Goal: Task Accomplishment & Management: Manage account settings

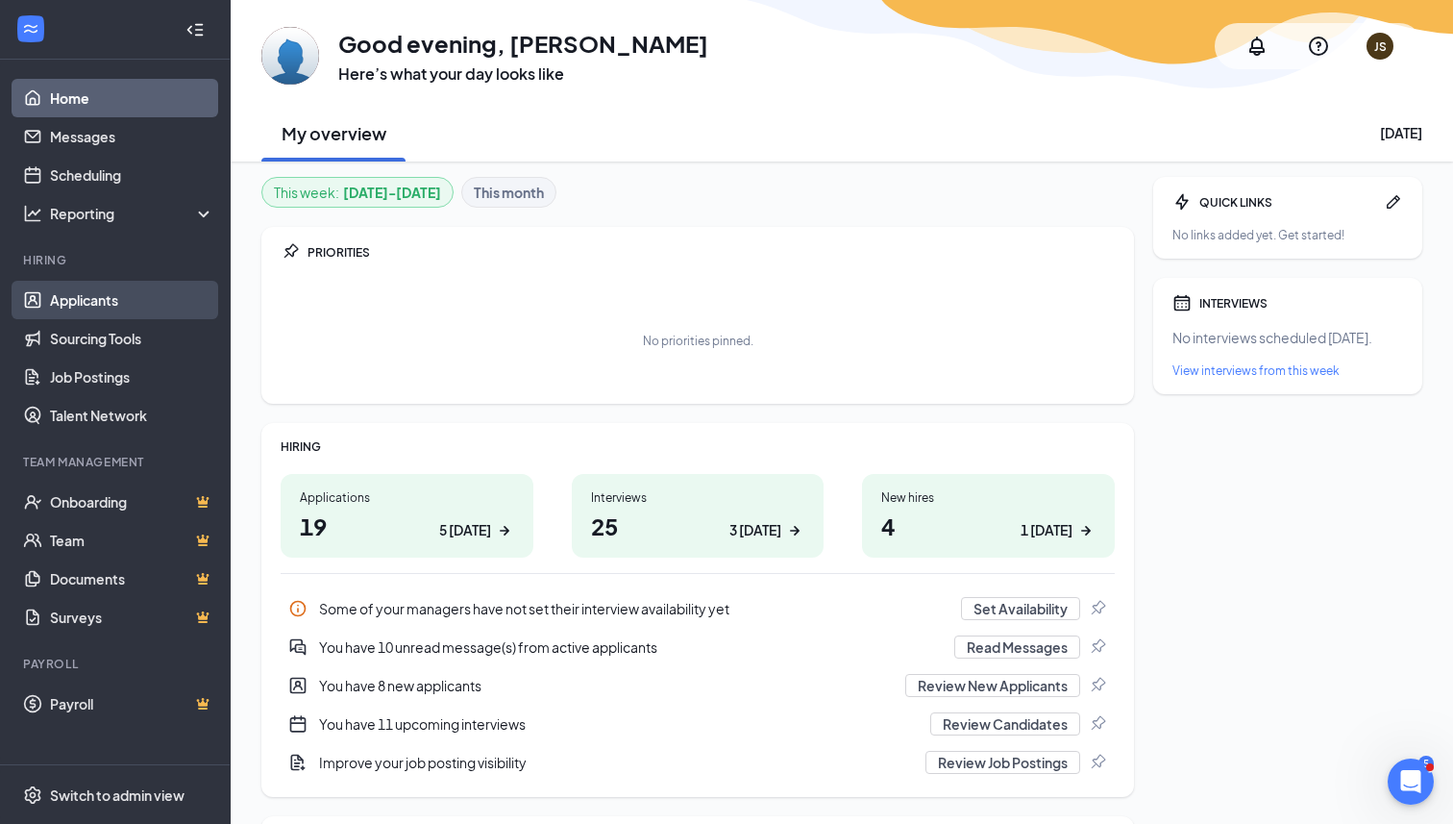
click at [66, 314] on link "Applicants" at bounding box center [132, 300] width 164 height 38
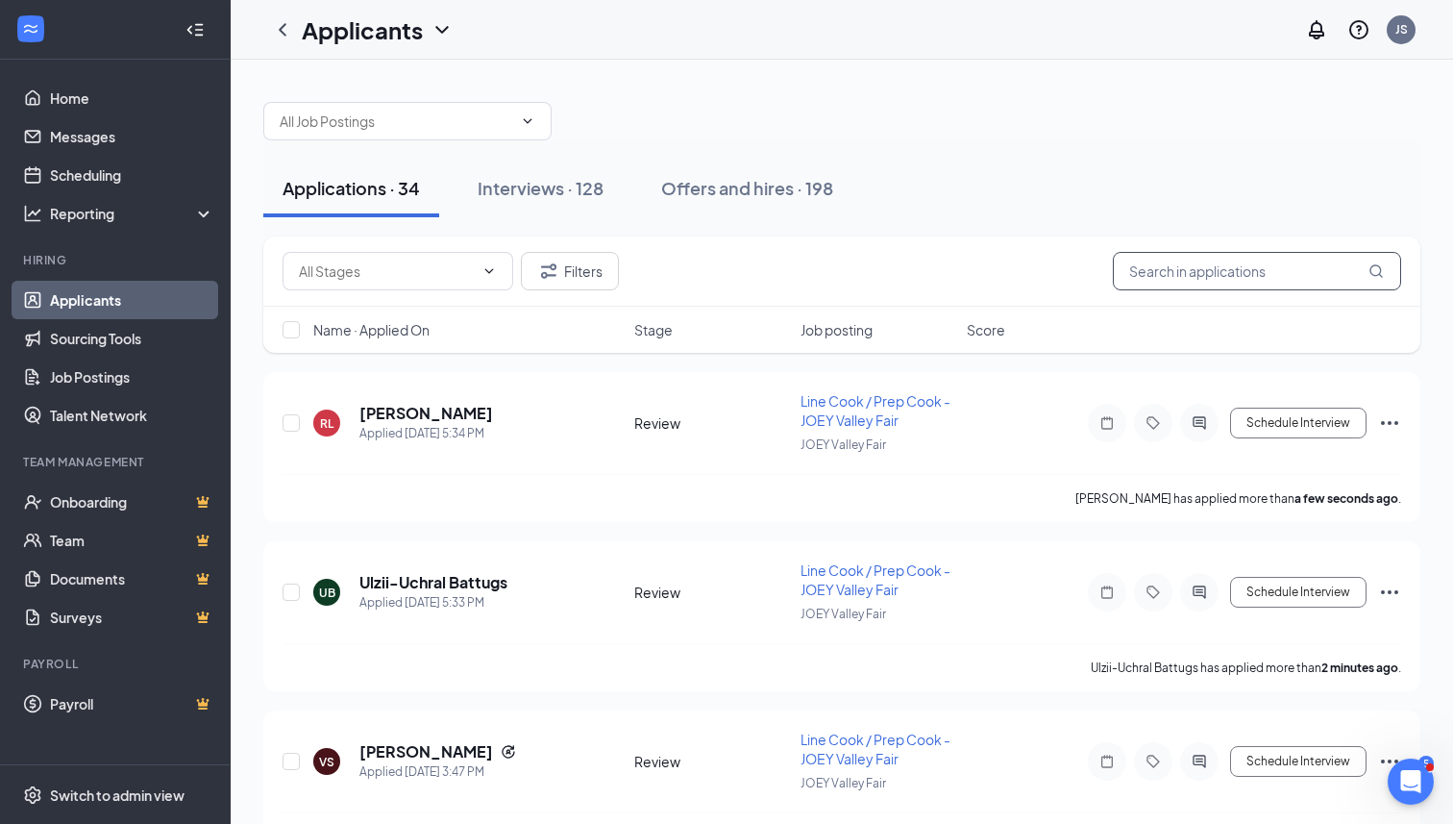
click at [1201, 279] on input "text" at bounding box center [1257, 271] width 288 height 38
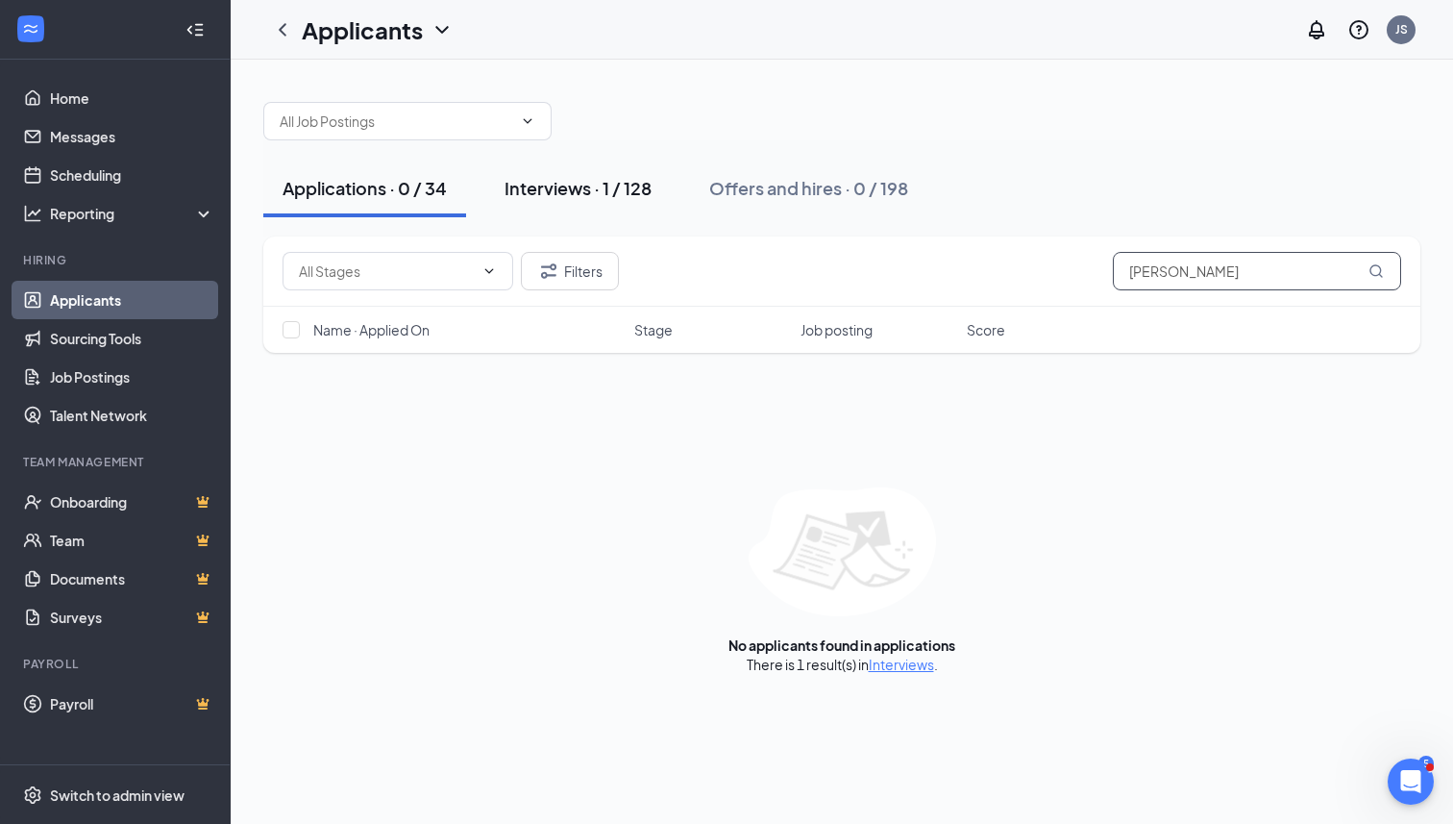
type input "[PERSON_NAME]"
click at [613, 183] on div "Interviews · 1 / 128" at bounding box center [578, 188] width 147 height 24
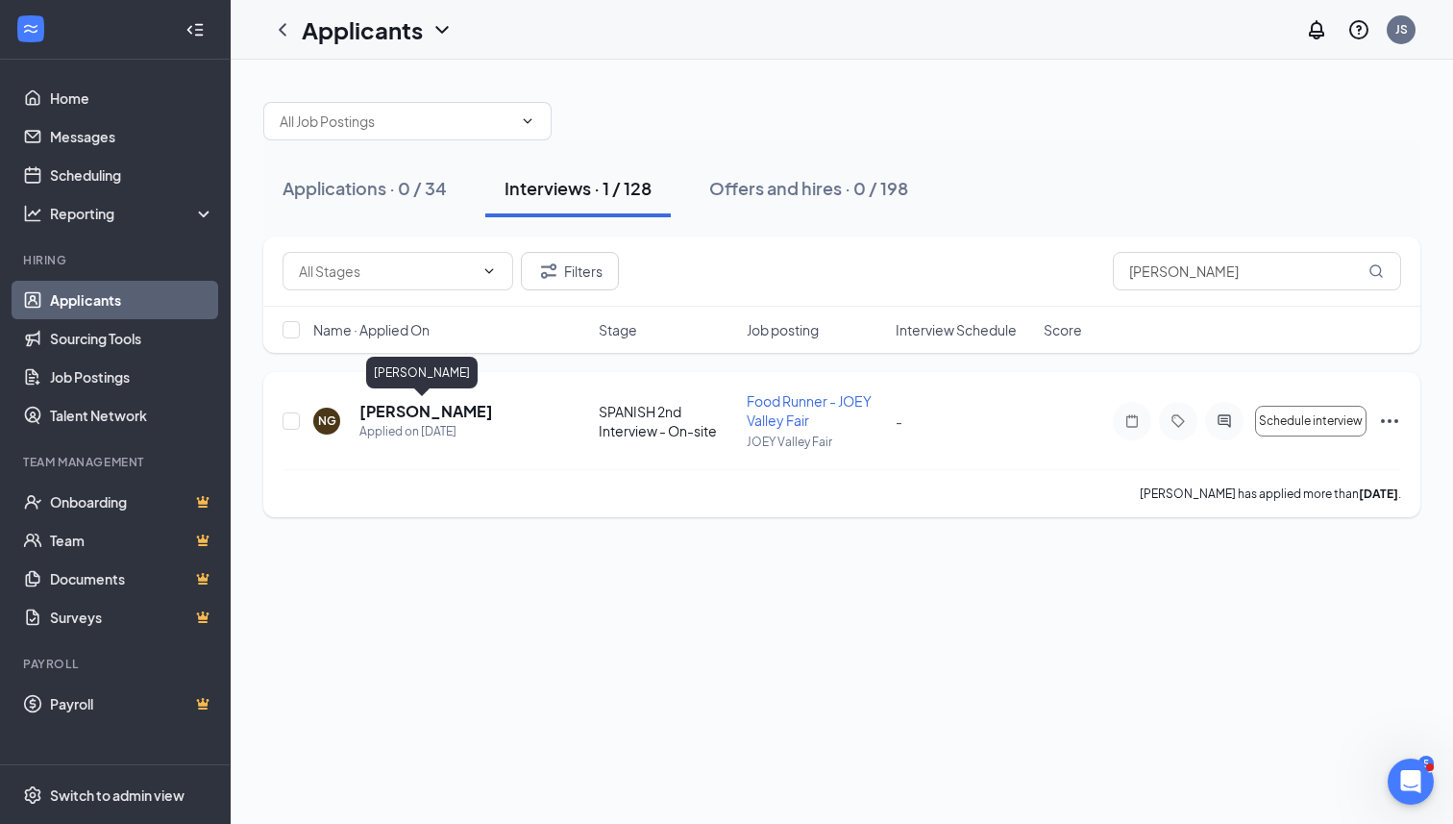
click at [407, 414] on h5 "[PERSON_NAME]" at bounding box center [426, 411] width 134 height 21
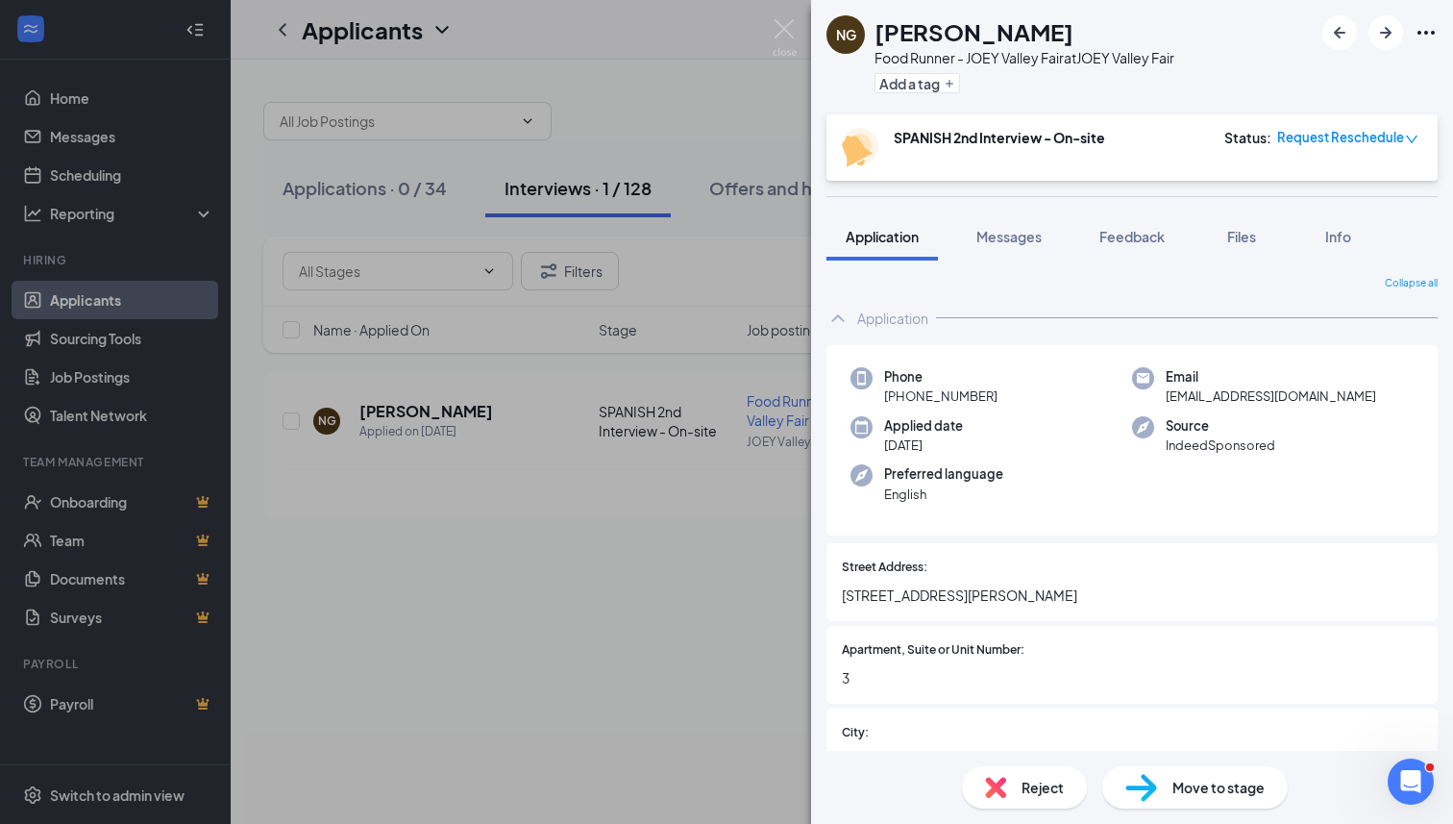
drag, startPoint x: 994, startPoint y: 400, endPoint x: 902, endPoint y: 405, distance: 92.4
click at [902, 405] on div "Phone [PHONE_NUMBER]" at bounding box center [992, 386] width 282 height 39
copy span "[PHONE_NUMBER]"
click at [782, 33] on img at bounding box center [785, 37] width 24 height 37
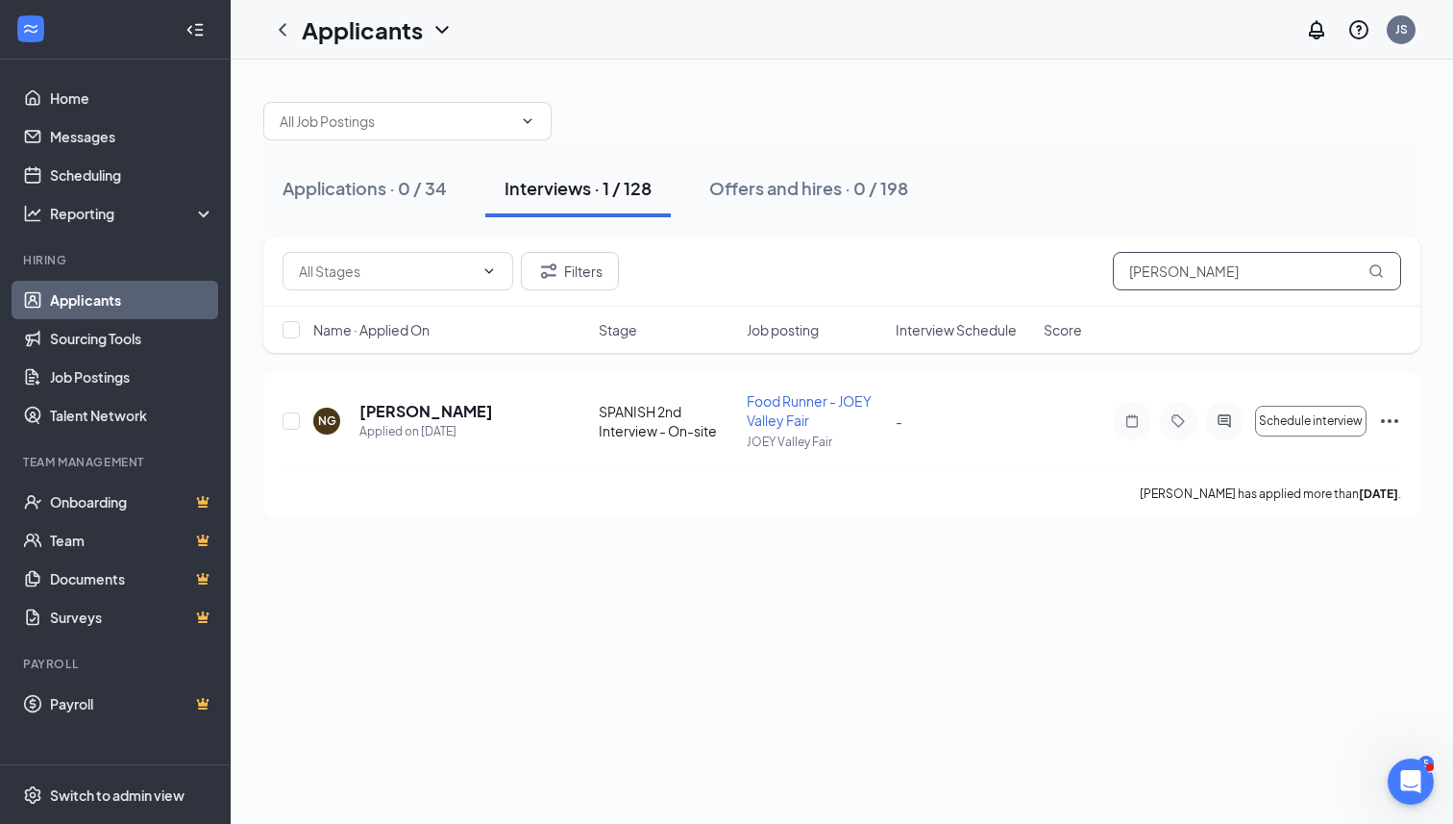
click at [1244, 272] on input "[PERSON_NAME]" at bounding box center [1257, 271] width 288 height 38
type input "n"
type input "k"
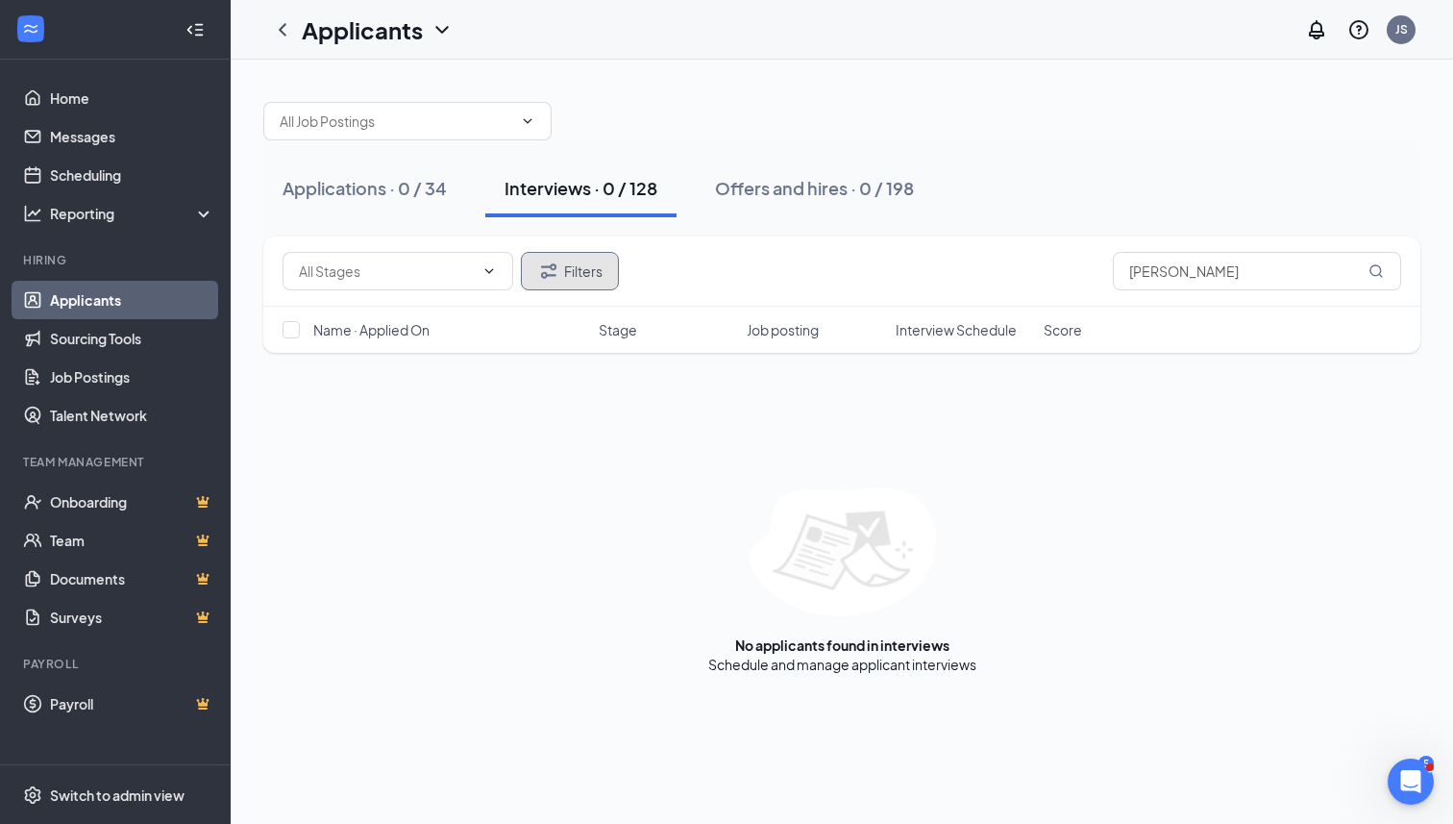
click at [565, 284] on button "Filters" at bounding box center [570, 271] width 98 height 38
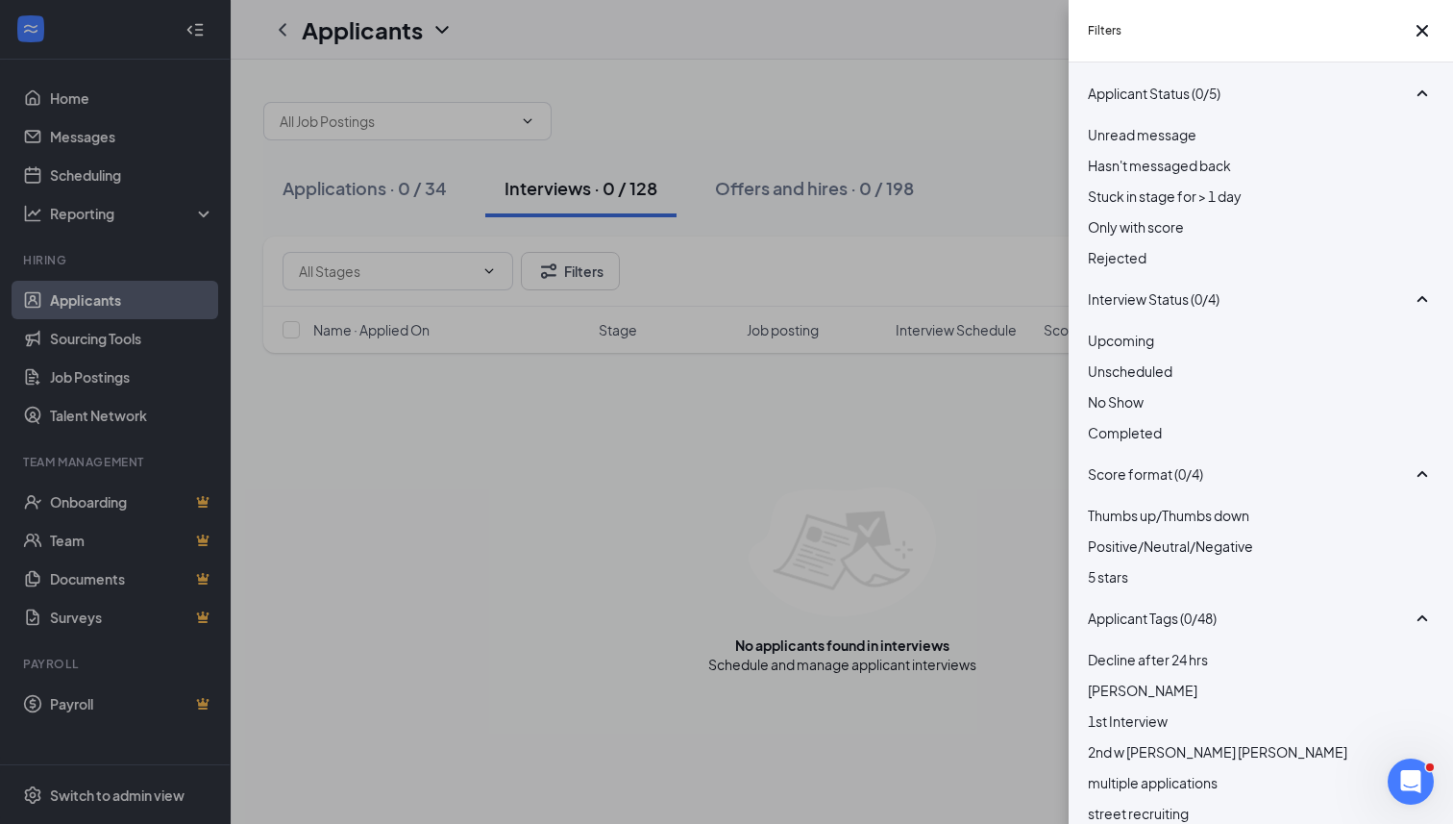
click at [1103, 247] on div at bounding box center [1261, 247] width 346 height 0
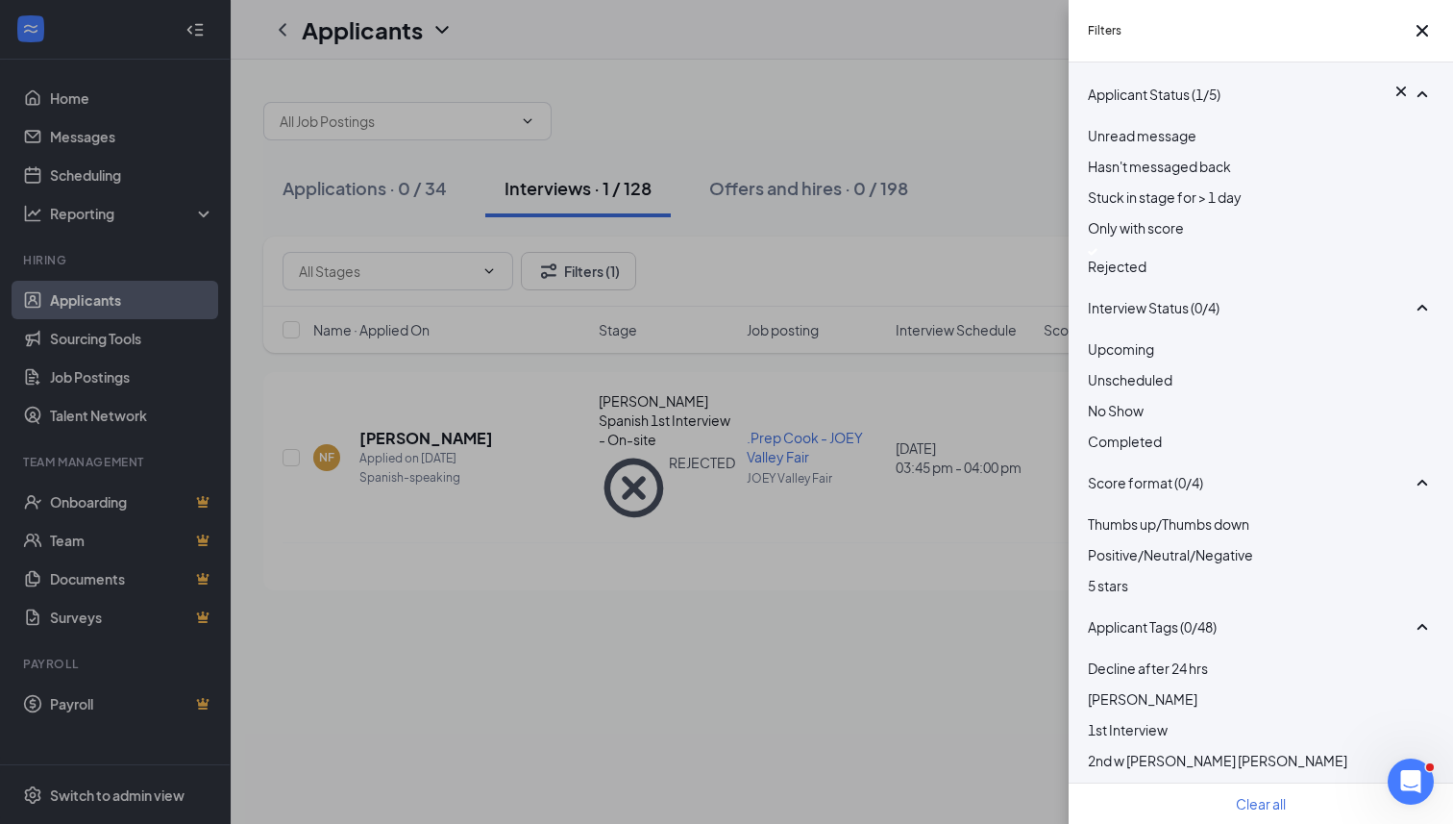
click at [941, 222] on div "Filters Applicant Status (1/5) Unread message Hasn't messaged back Stuck in sta…" at bounding box center [726, 412] width 1453 height 824
click at [943, 177] on div "Filters Applicant Status (1/5) Unread message Hasn't messaged back Stuck in sta…" at bounding box center [726, 412] width 1453 height 824
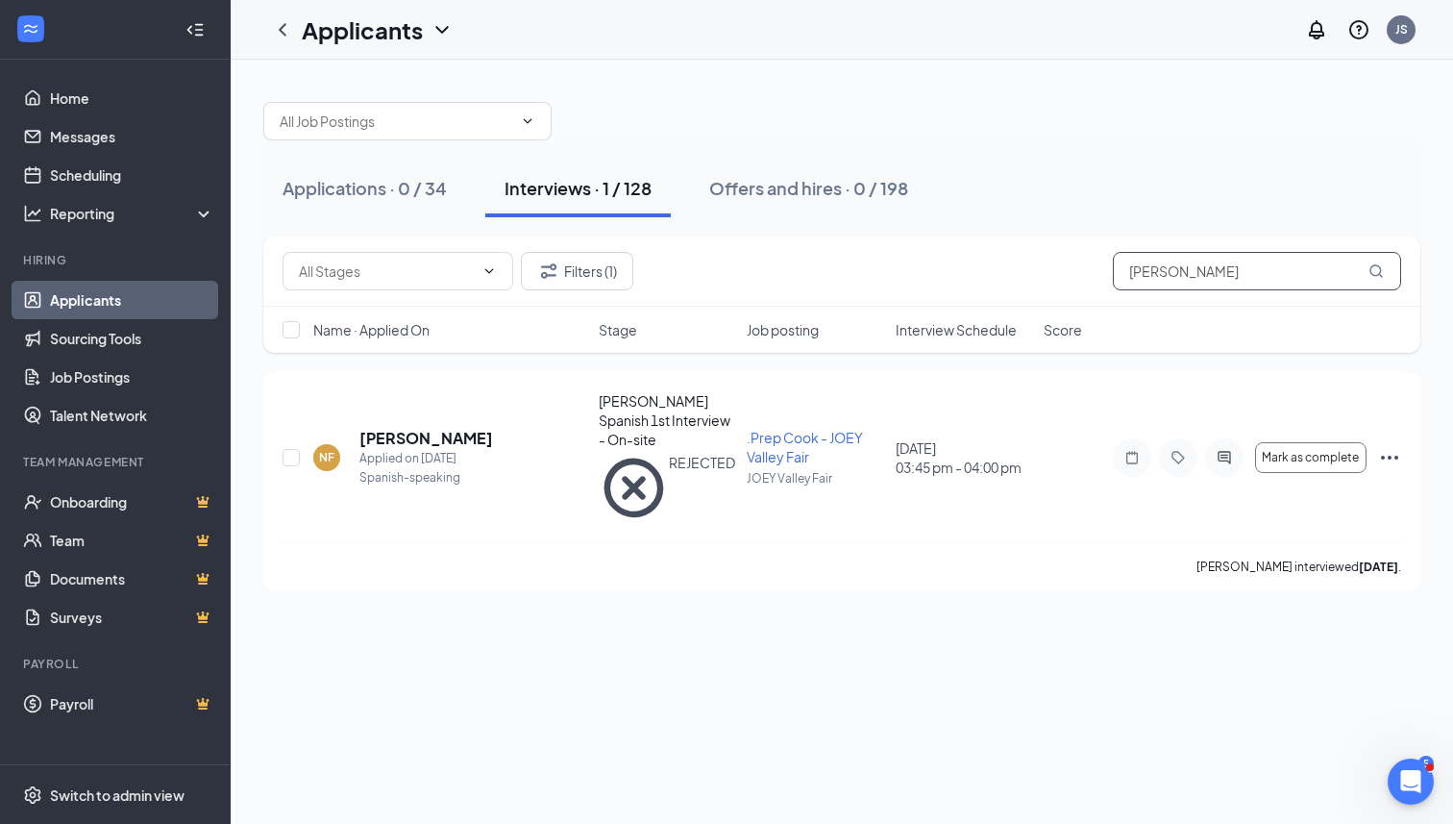
click at [1204, 289] on input "[PERSON_NAME]" at bounding box center [1257, 271] width 288 height 38
type input "l"
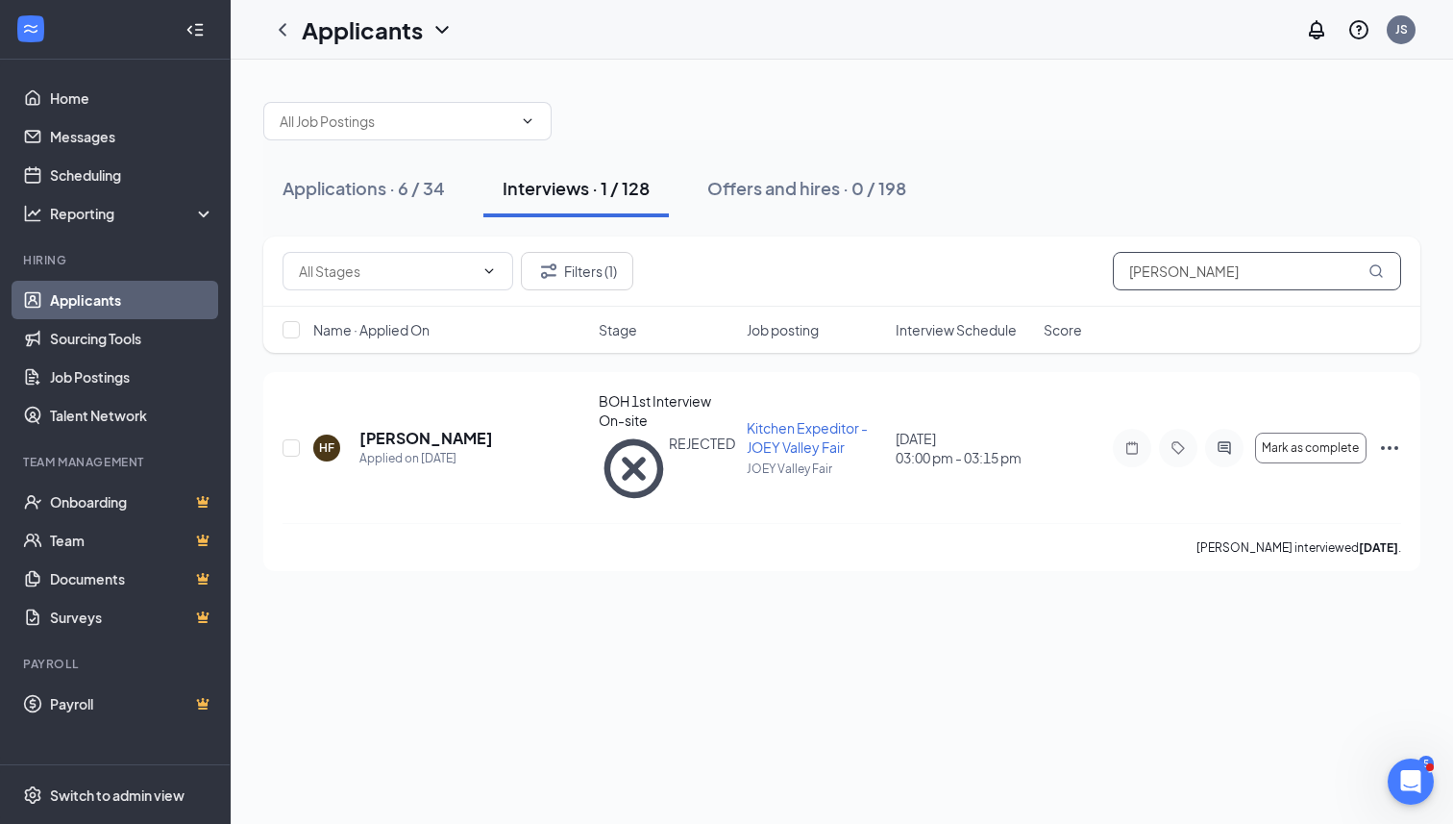
type input "[PERSON_NAME]"
click at [402, 13] on h1 "Applicants" at bounding box center [362, 29] width 121 height 33
click at [370, 111] on link "Archived applicants" at bounding box center [377, 101] width 129 height 19
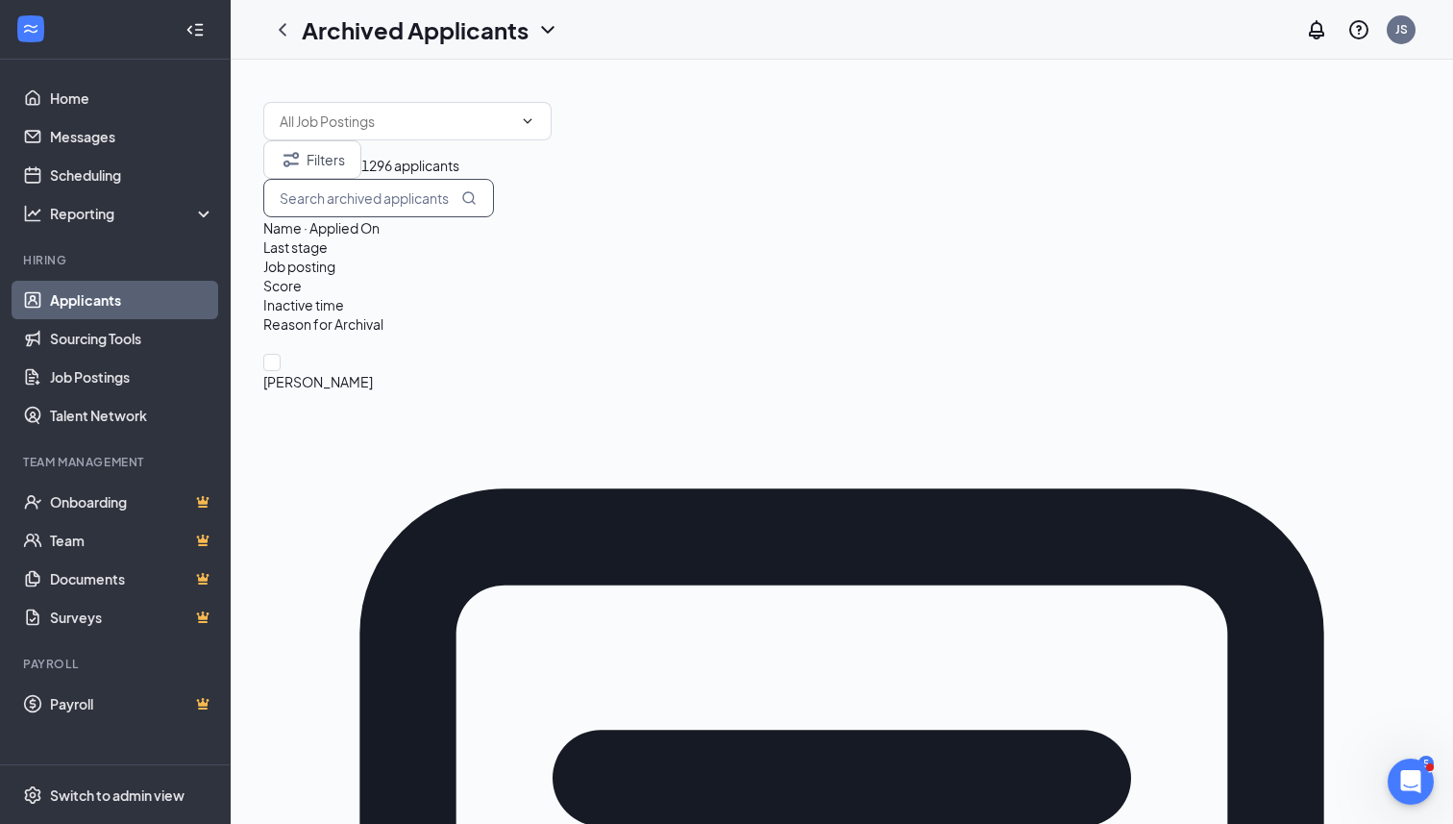
click at [494, 217] on input "text" at bounding box center [378, 198] width 231 height 38
click at [376, 371] on span "[PERSON_NAME]" at bounding box center [841, 381] width 1157 height 21
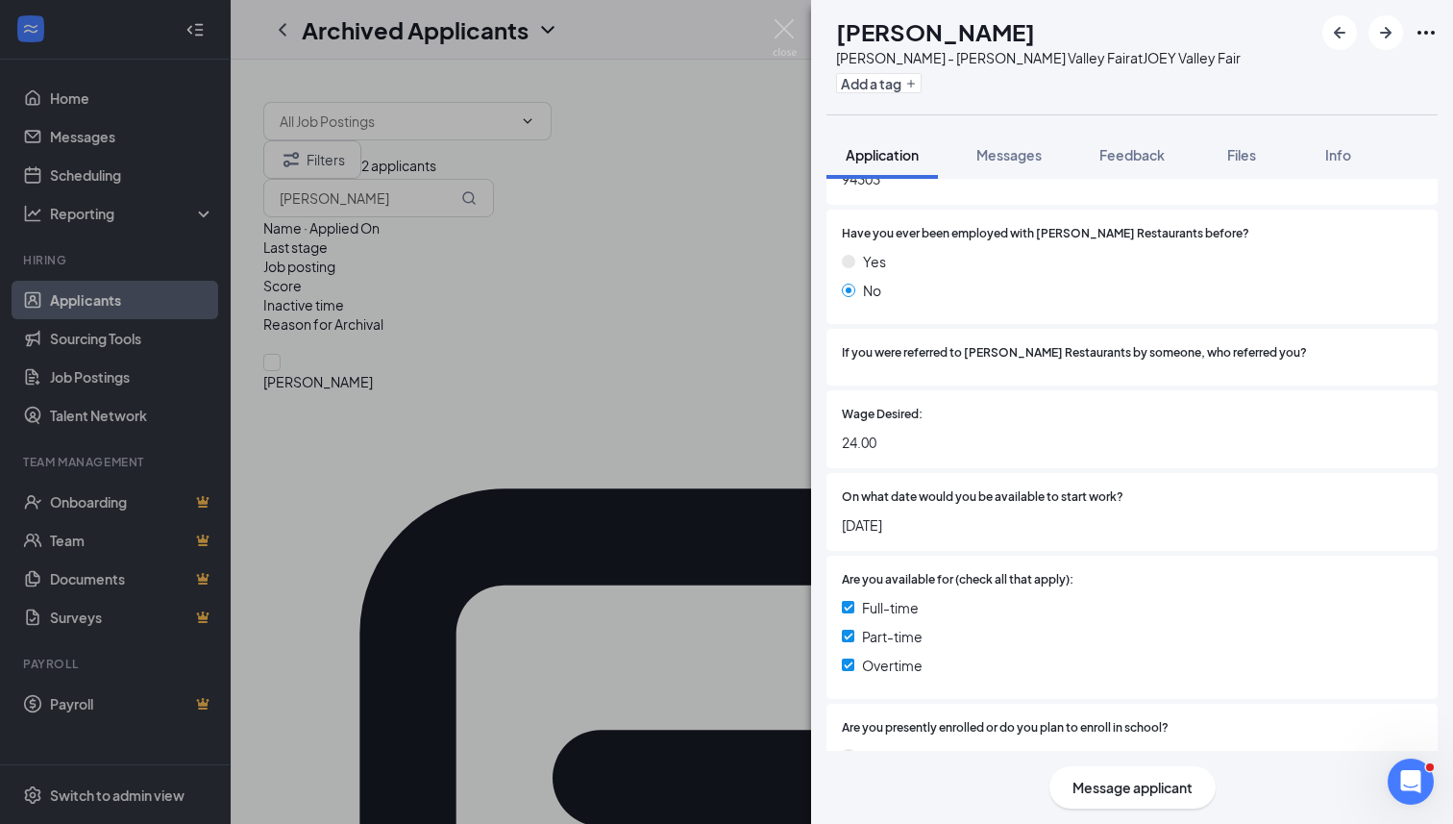
scroll to position [692, 0]
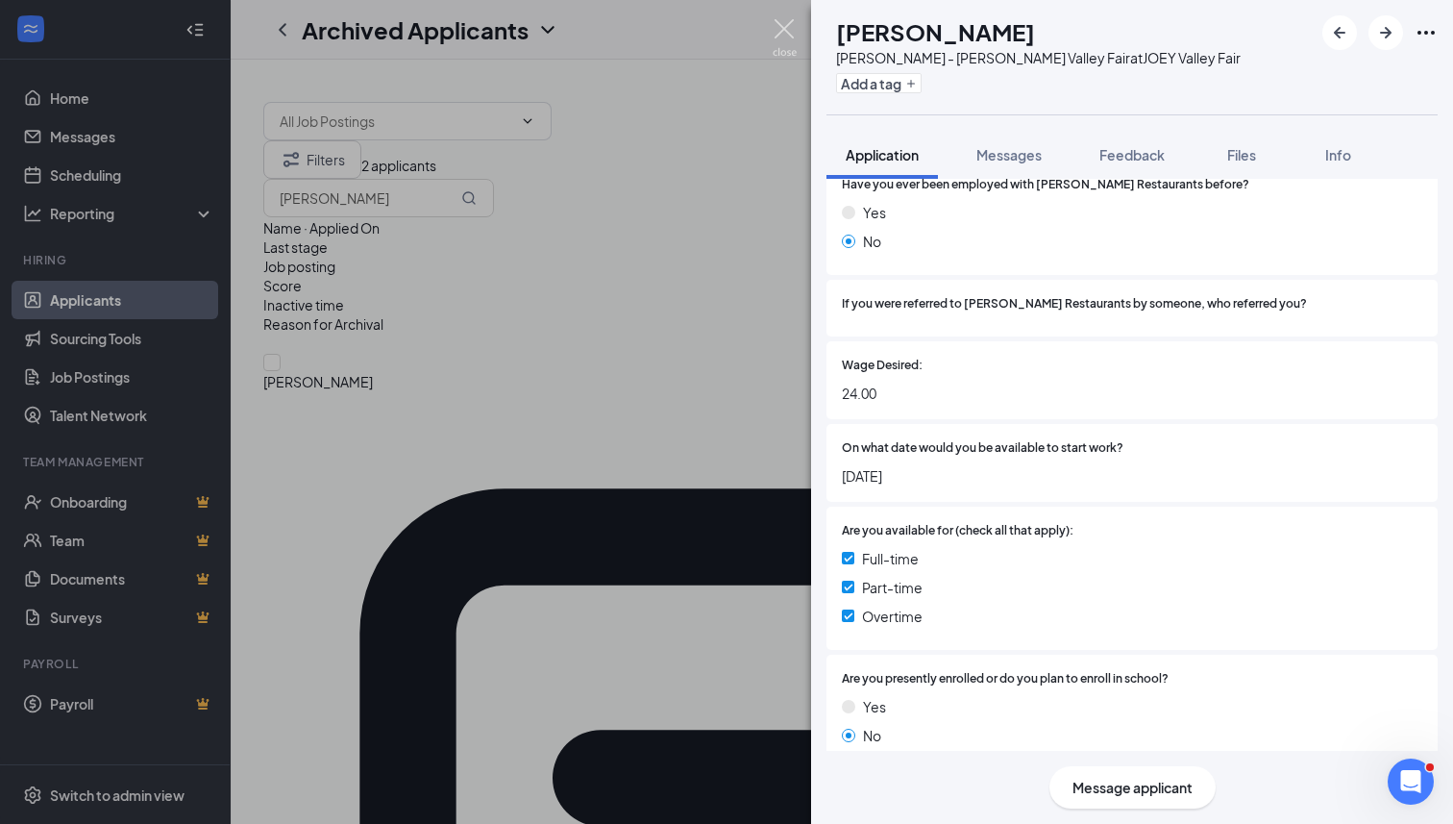
click at [779, 29] on img at bounding box center [785, 37] width 24 height 37
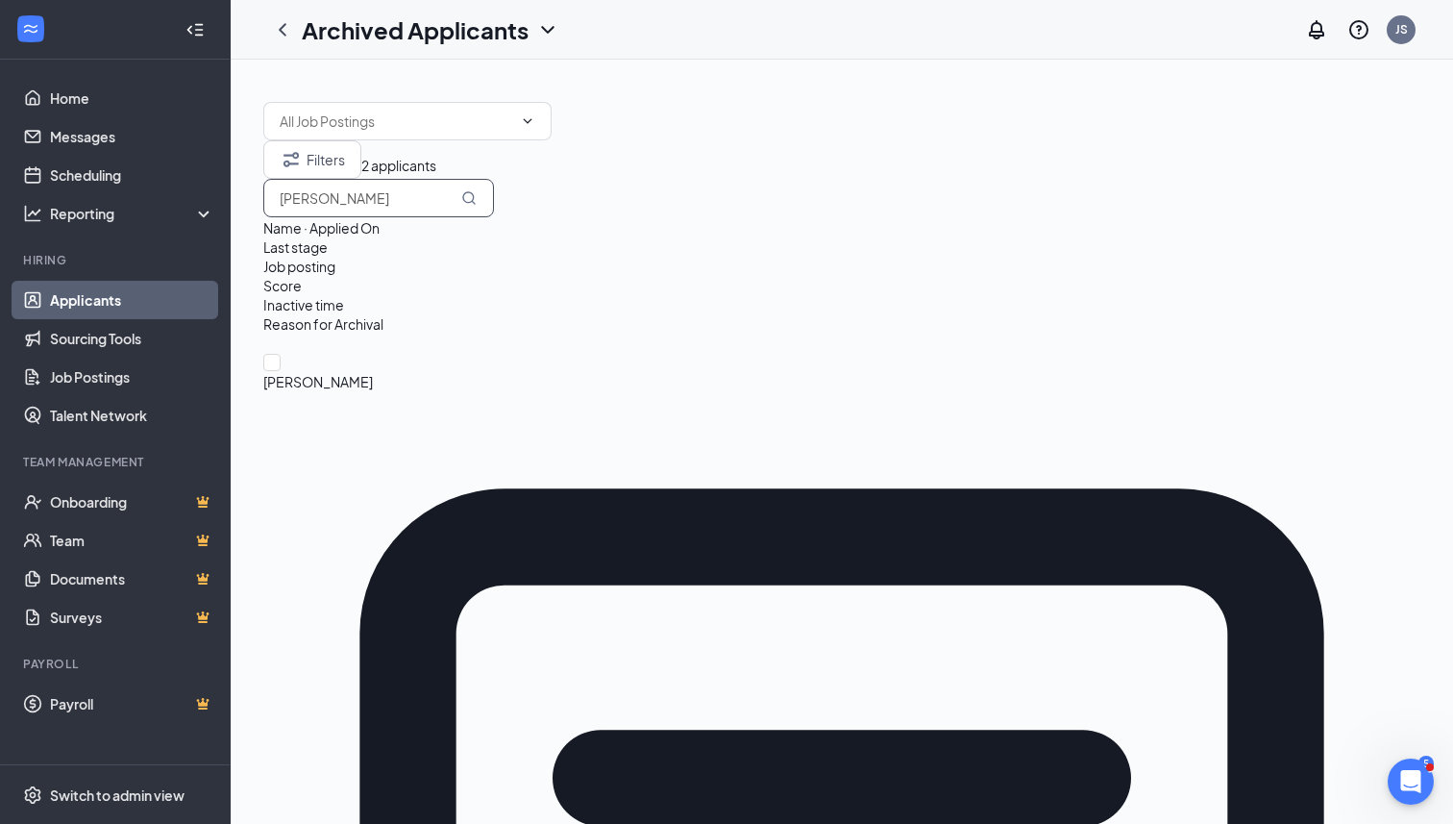
click at [494, 216] on input "[PERSON_NAME]" at bounding box center [378, 198] width 231 height 38
type input "f"
click at [387, 371] on span "[PERSON_NAME]" at bounding box center [841, 381] width 1157 height 21
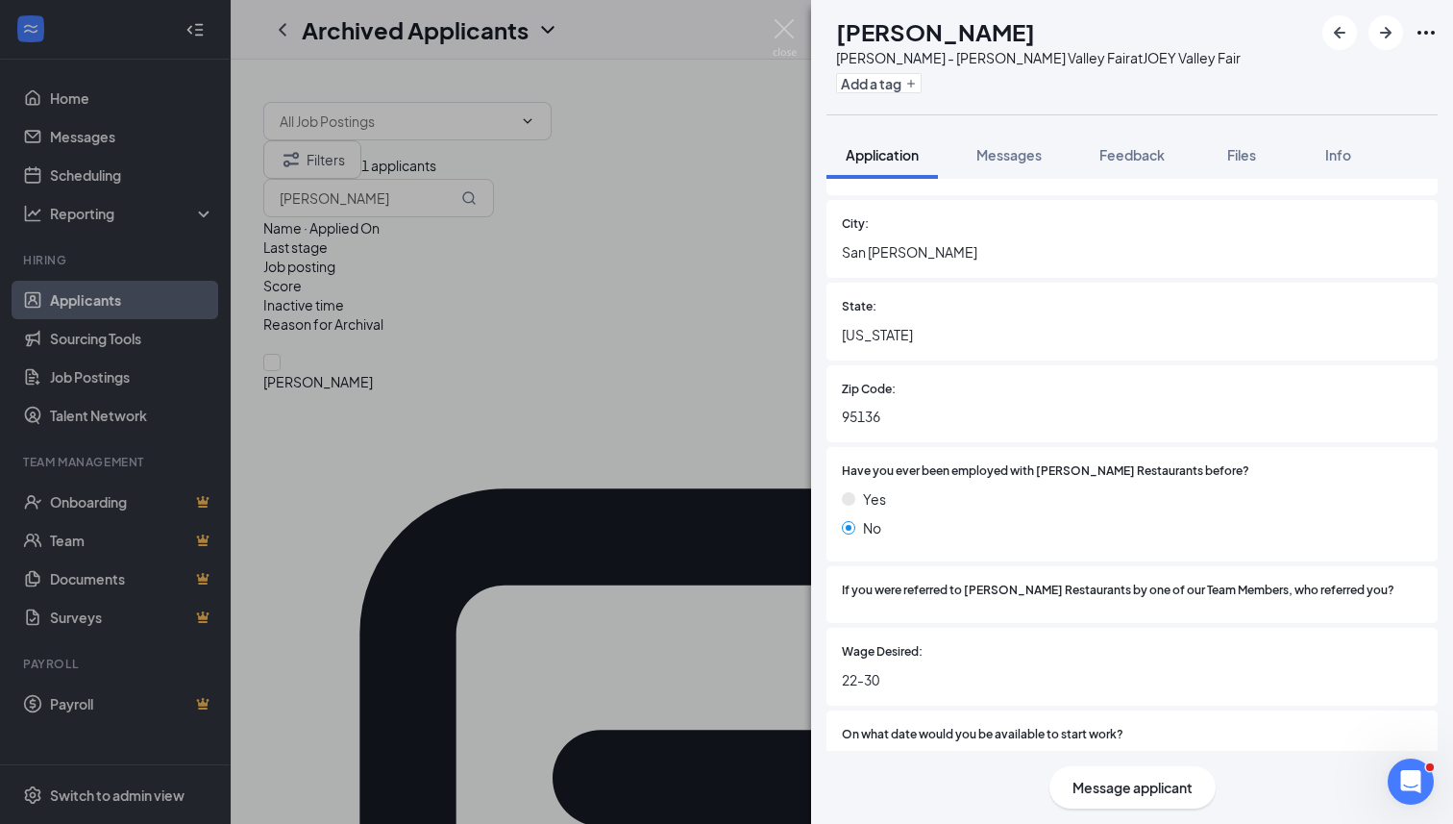
scroll to position [507, 0]
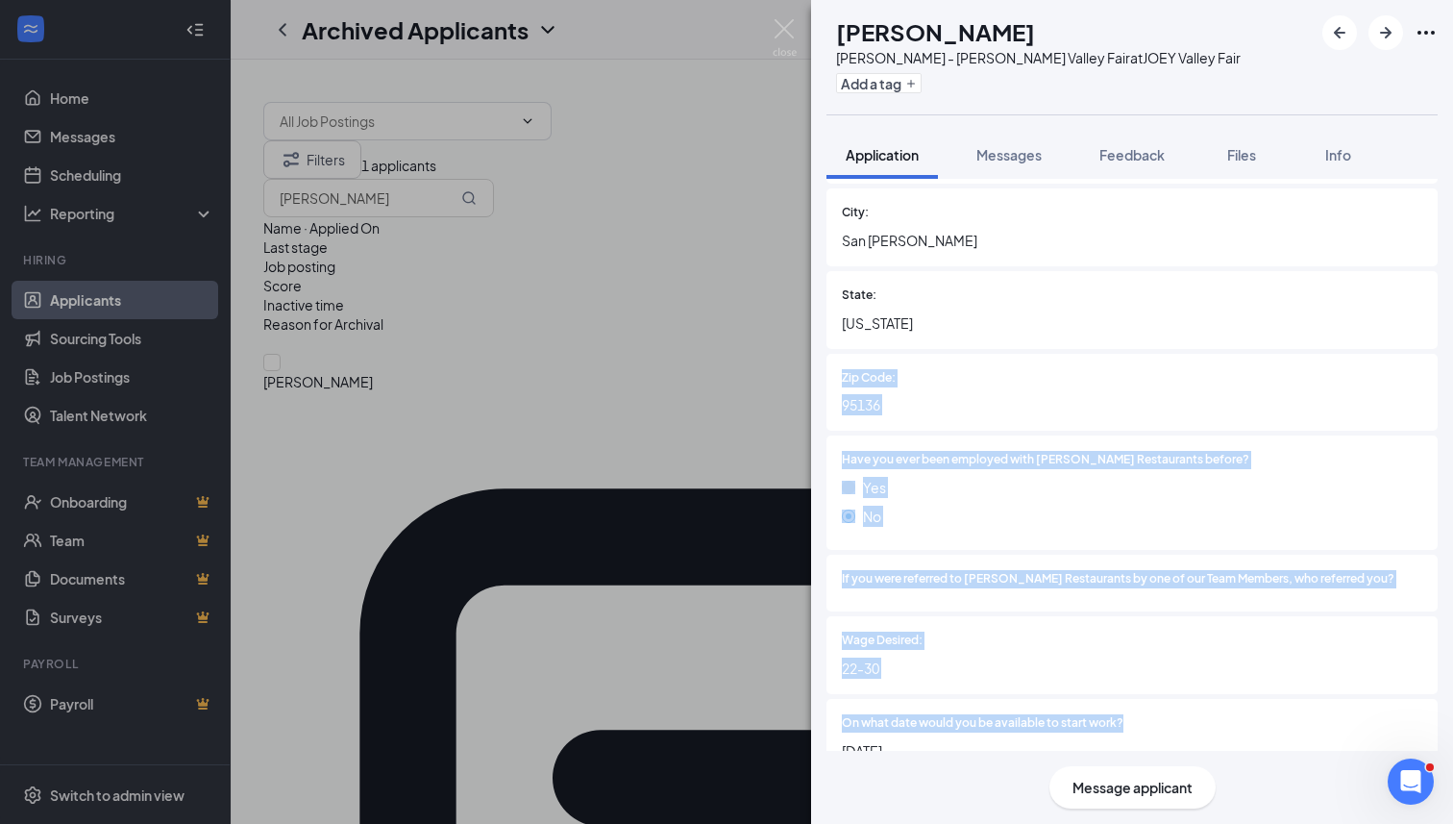
drag, startPoint x: 1038, startPoint y: 315, endPoint x: 1038, endPoint y: 747, distance: 431.5
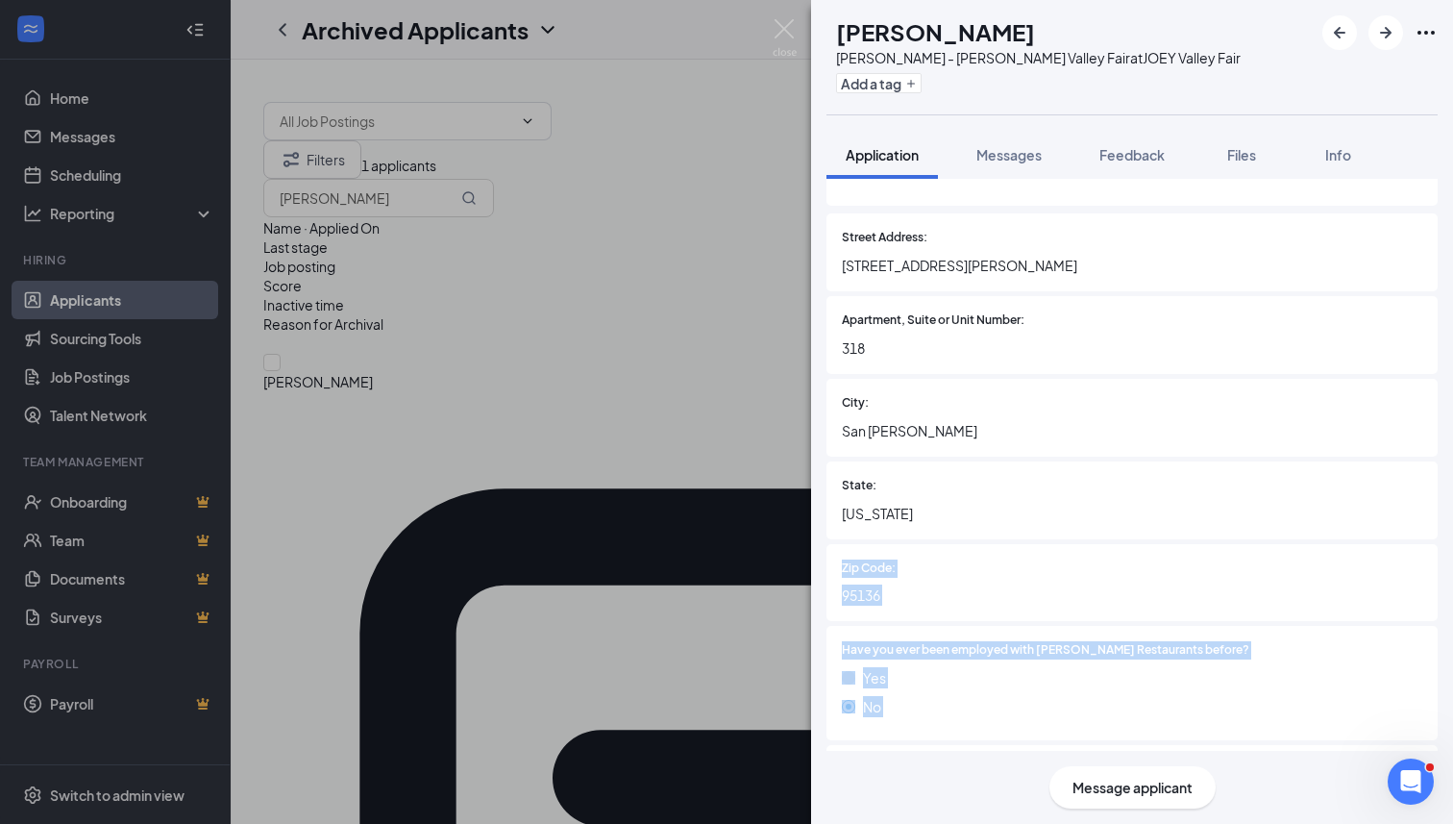
scroll to position [0, 0]
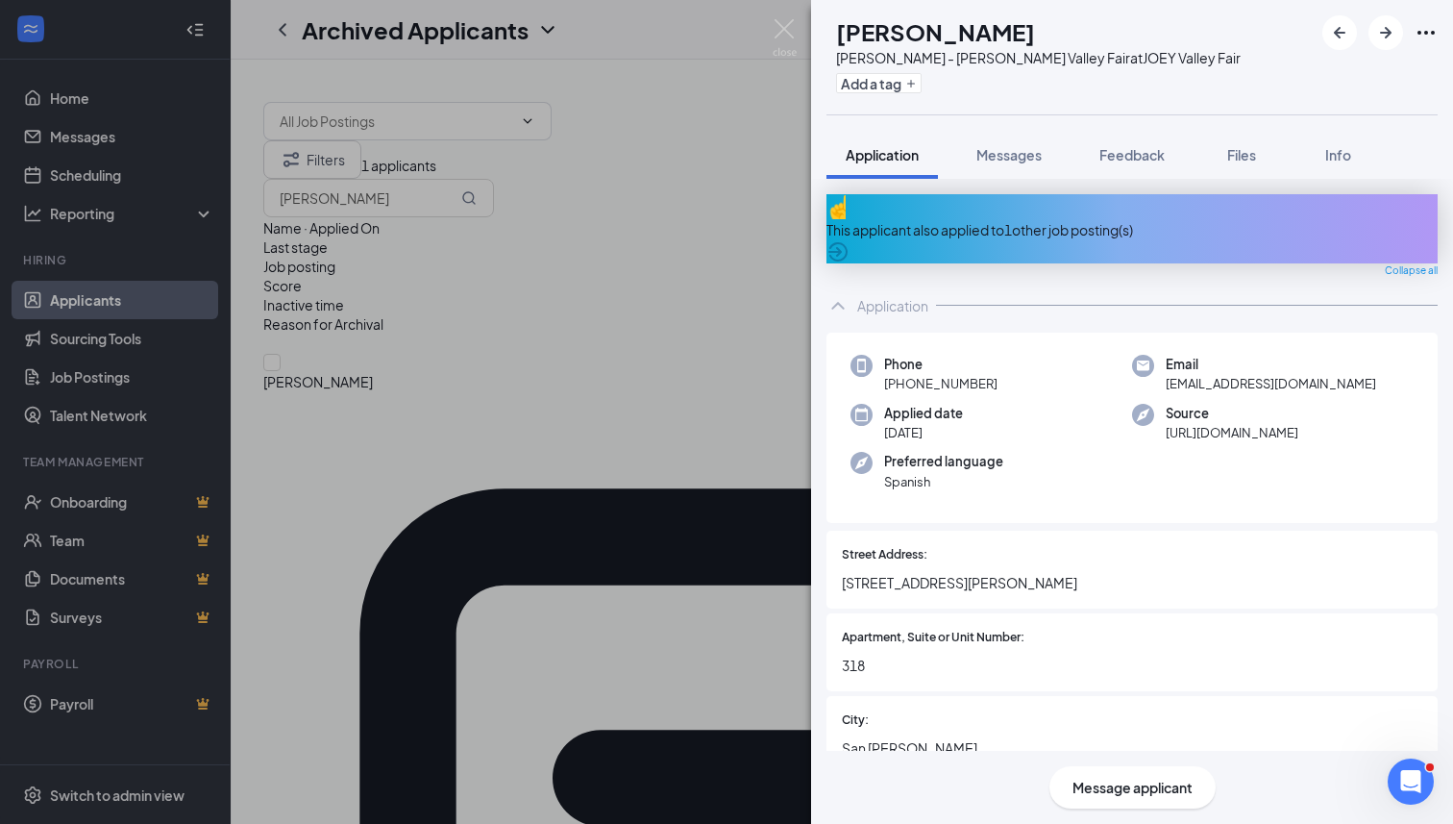
drag, startPoint x: 1000, startPoint y: 362, endPoint x: 900, endPoint y: 371, distance: 100.3
click at [900, 371] on div "Phone [PHONE_NUMBER]" at bounding box center [992, 374] width 282 height 39
copy span "[PHONE_NUMBER]"
click at [787, 23] on img at bounding box center [785, 37] width 24 height 37
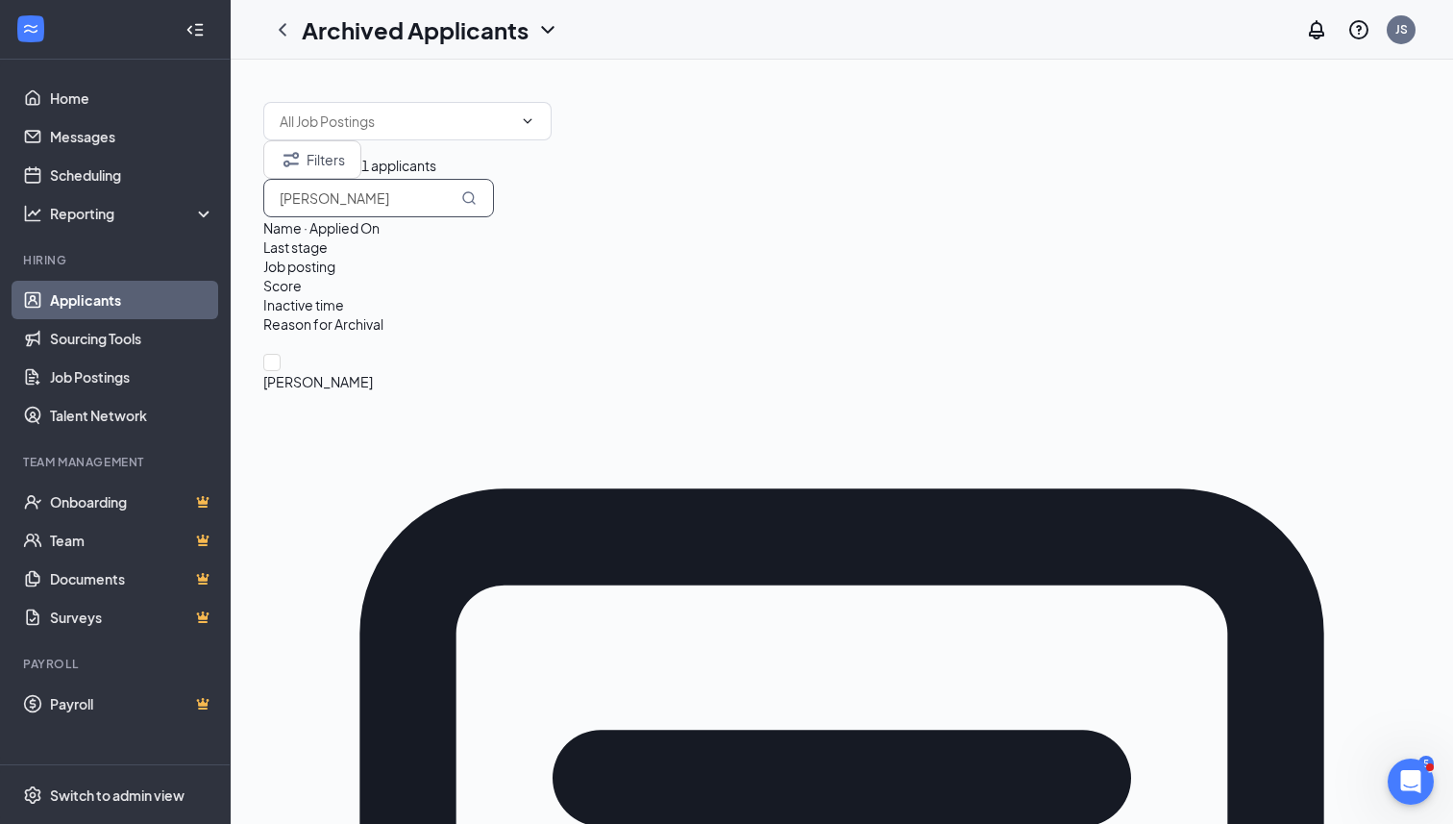
click at [494, 212] on input "[PERSON_NAME]" at bounding box center [378, 198] width 231 height 38
type input "j"
type input "jovana"
click at [397, 371] on span "[PERSON_NAME]" at bounding box center [841, 381] width 1157 height 21
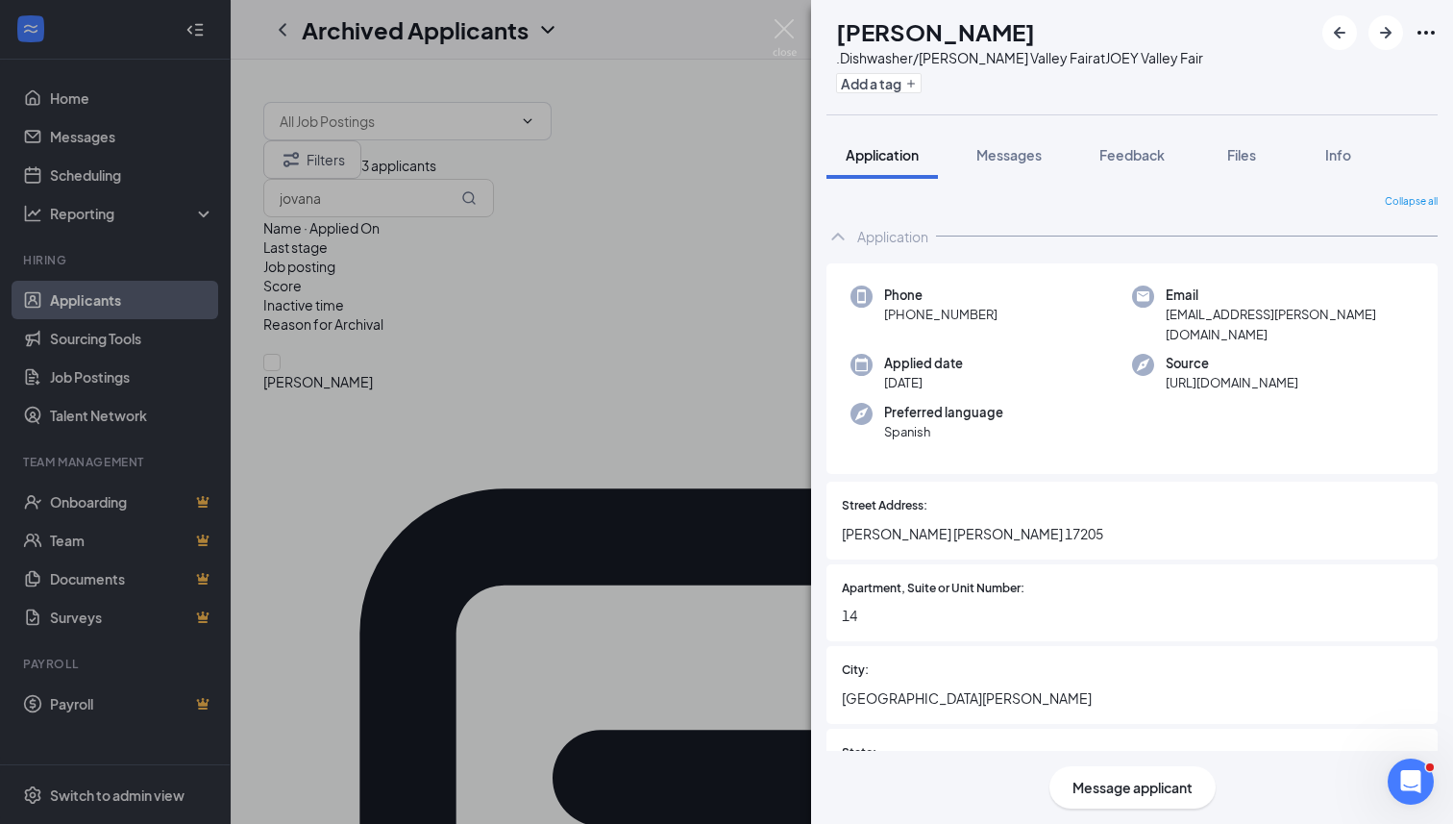
drag, startPoint x: 993, startPoint y: 317, endPoint x: 878, endPoint y: 320, distance: 114.4
click at [878, 320] on div "Phone [PHONE_NUMBER]" at bounding box center [992, 314] width 282 height 59
copy span "[PHONE_NUMBER]"
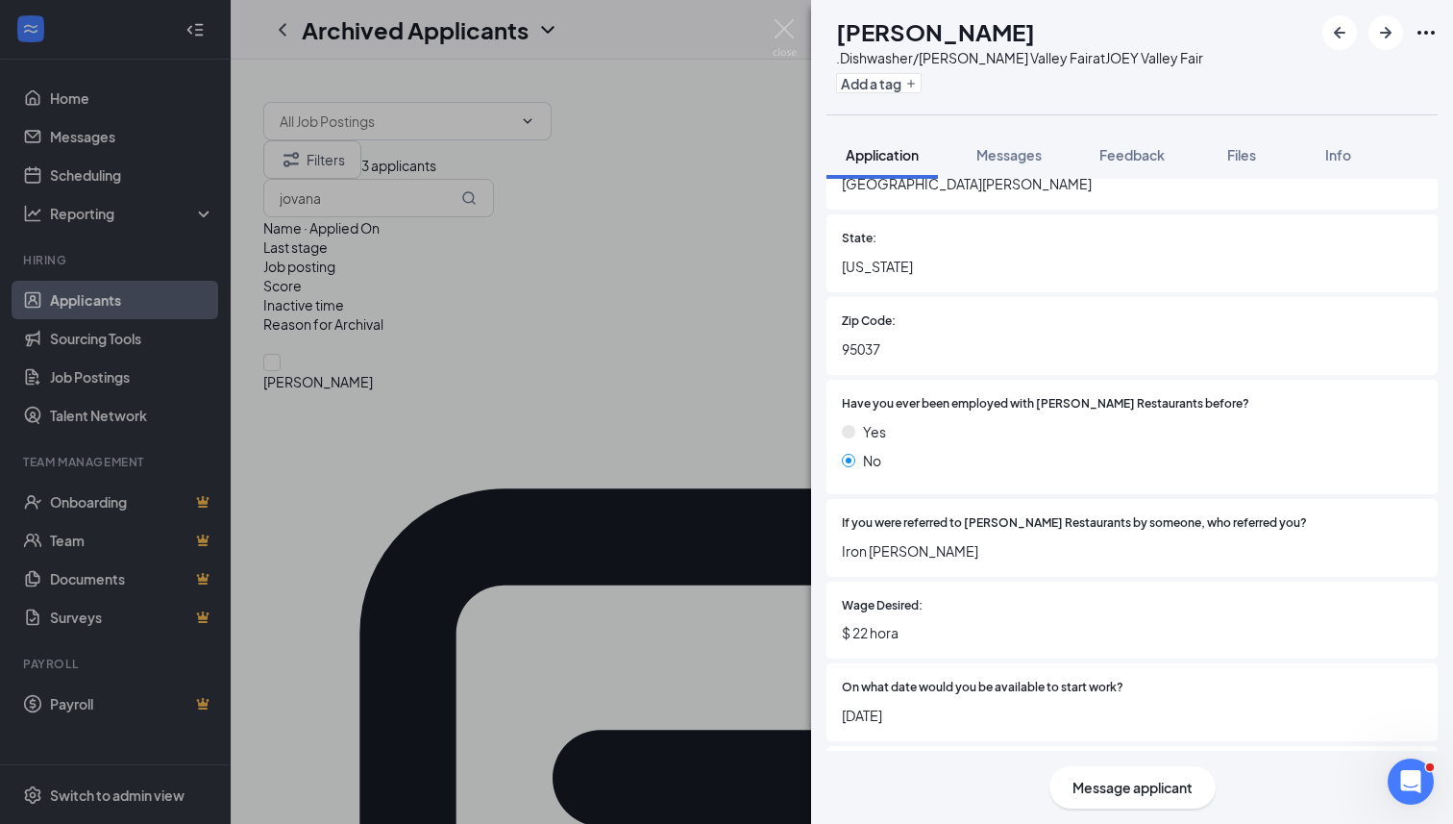
scroll to position [516, 0]
click at [791, 18] on div "JV [PERSON_NAME] .Dishwasher/[PERSON_NAME] Valley Fair at JOEY Valley Fair Add …" at bounding box center [726, 412] width 1453 height 824
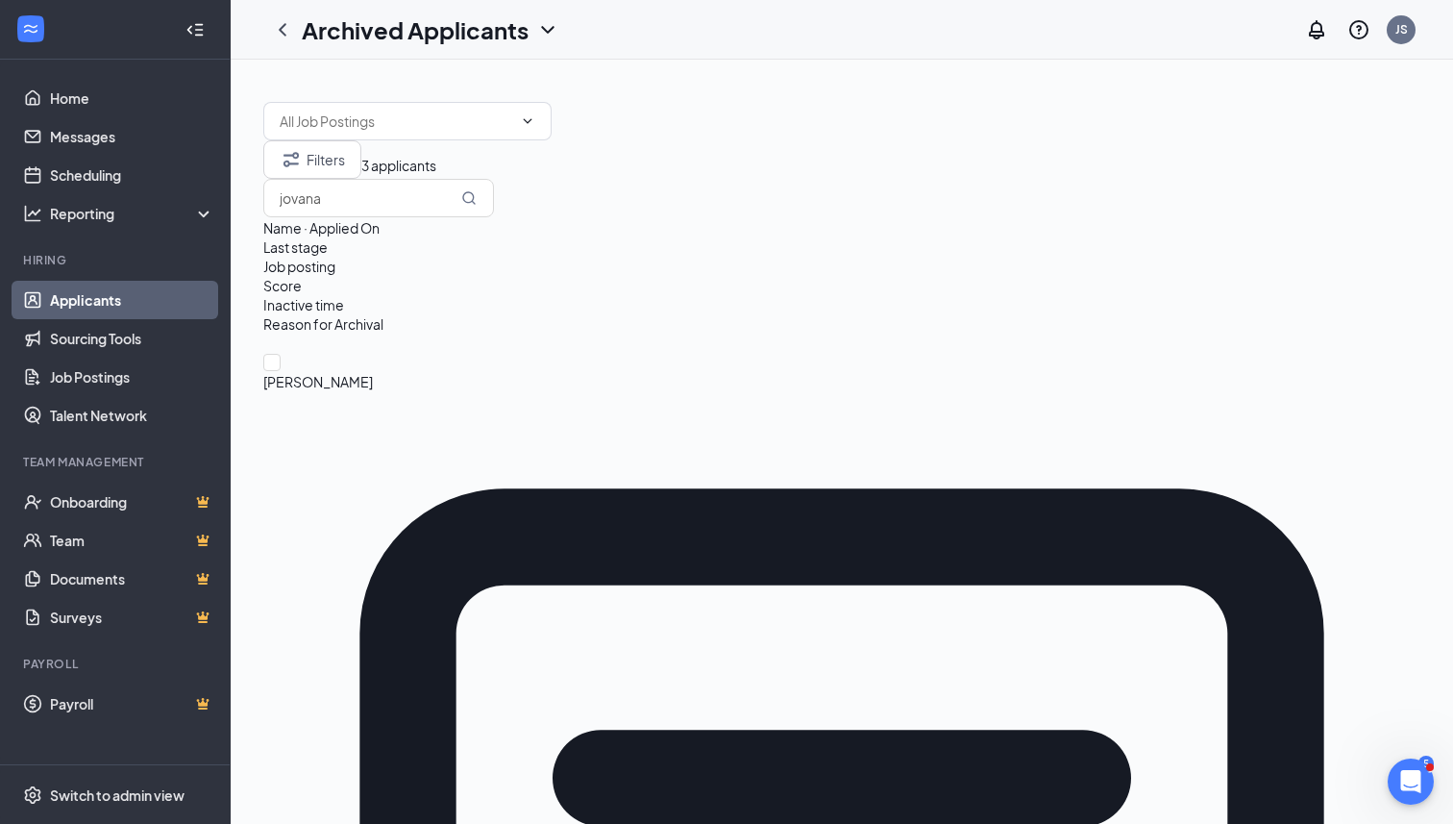
click at [525, 26] on h1 "Archived Applicants" at bounding box center [415, 29] width 227 height 33
click at [398, 83] on link "Applicants" at bounding box center [430, 72] width 235 height 19
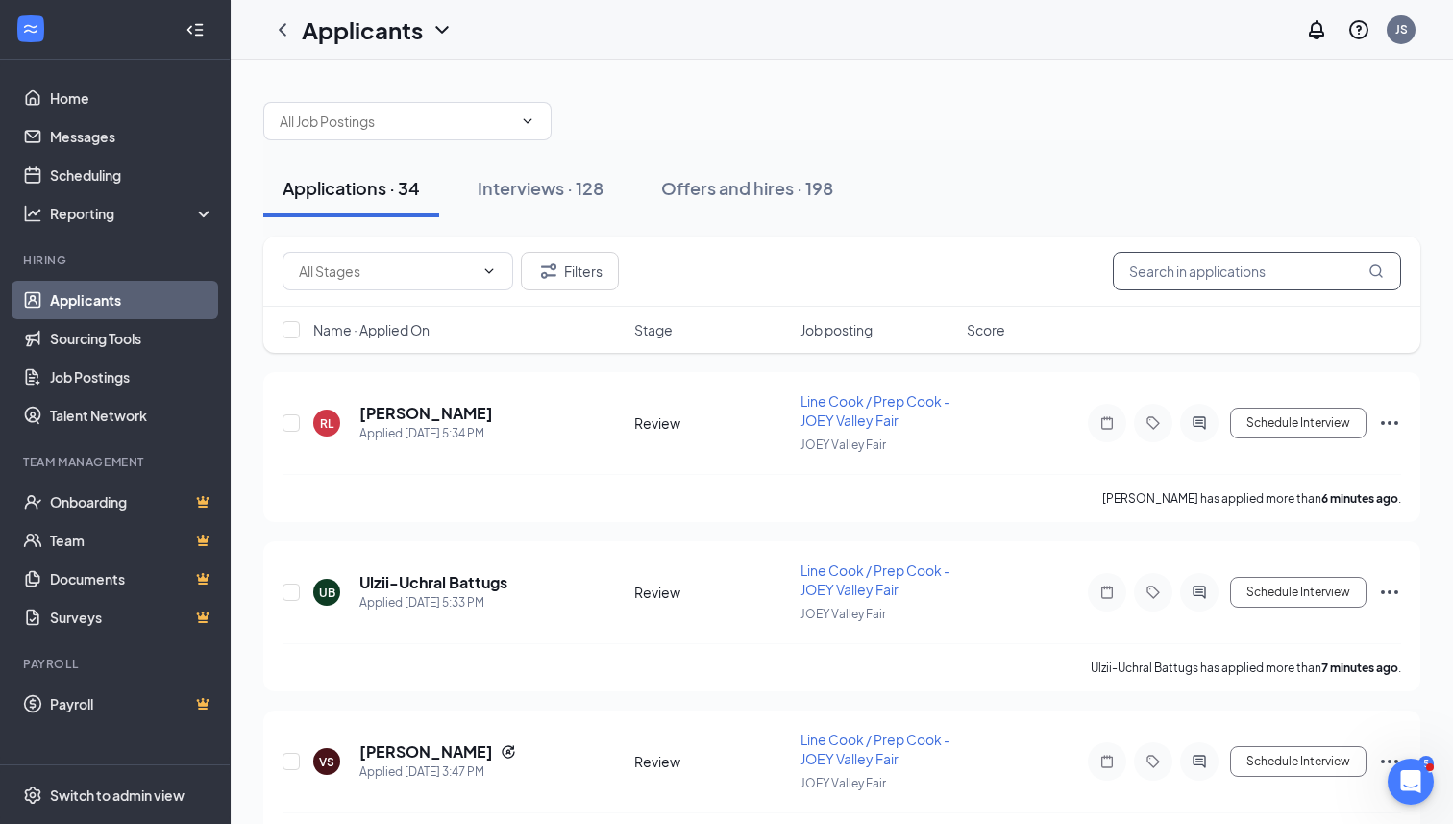
click at [1230, 267] on input "text" at bounding box center [1257, 271] width 288 height 38
type input "[PERSON_NAME]"
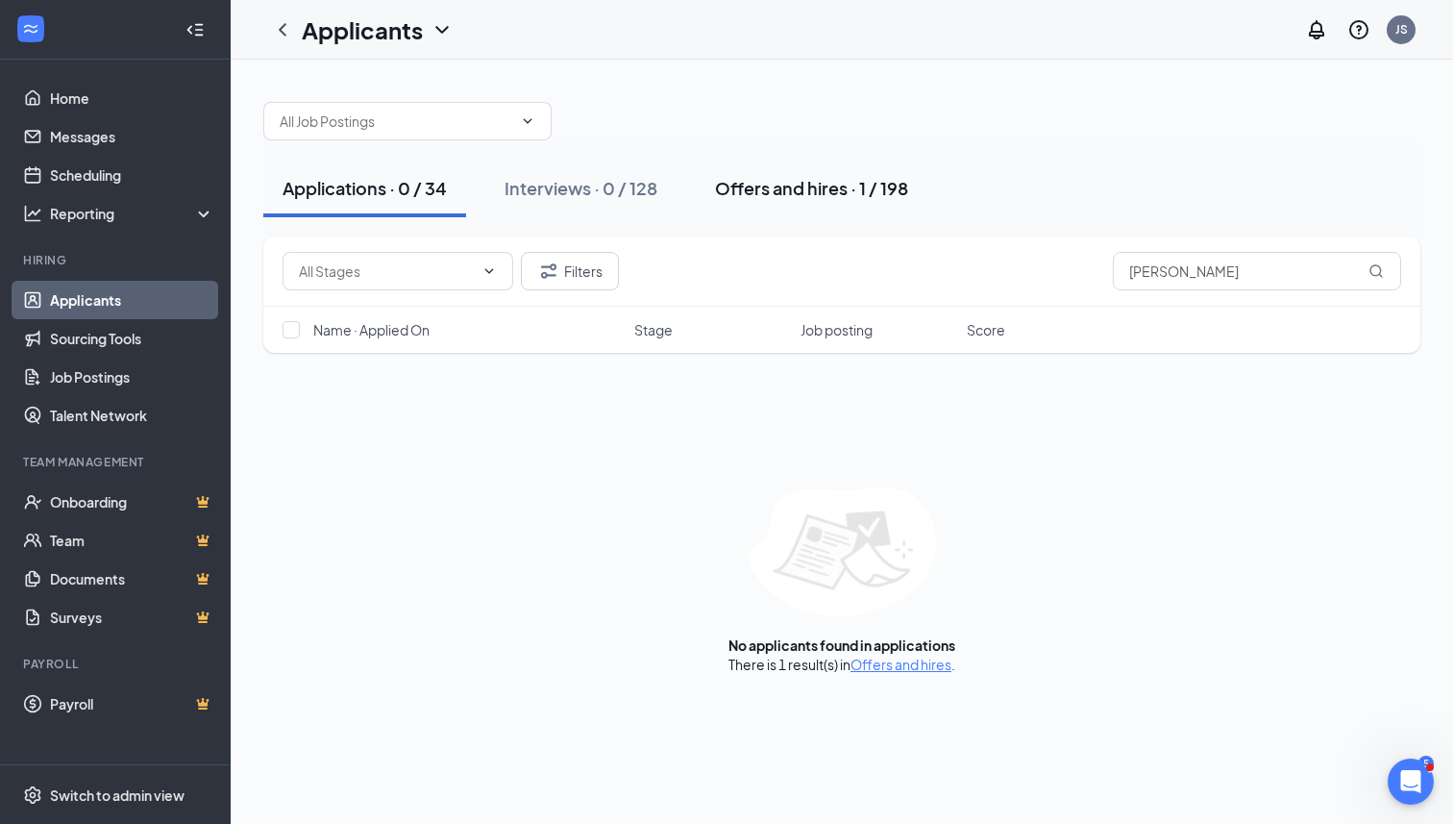
click at [808, 185] on div "Offers and hires · 1 / 198" at bounding box center [811, 188] width 193 height 24
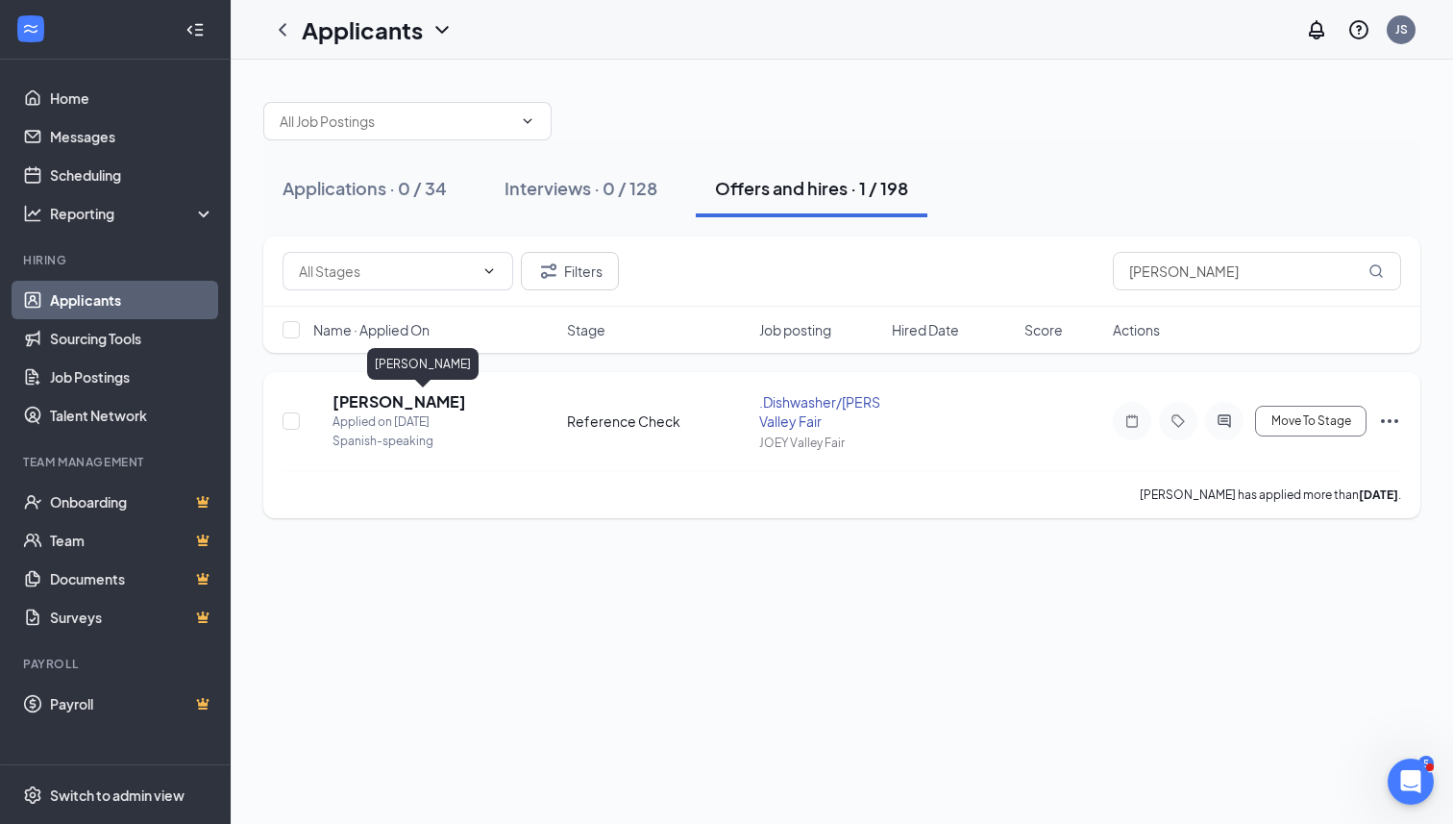
click at [442, 407] on h5 "[PERSON_NAME]" at bounding box center [400, 401] width 134 height 21
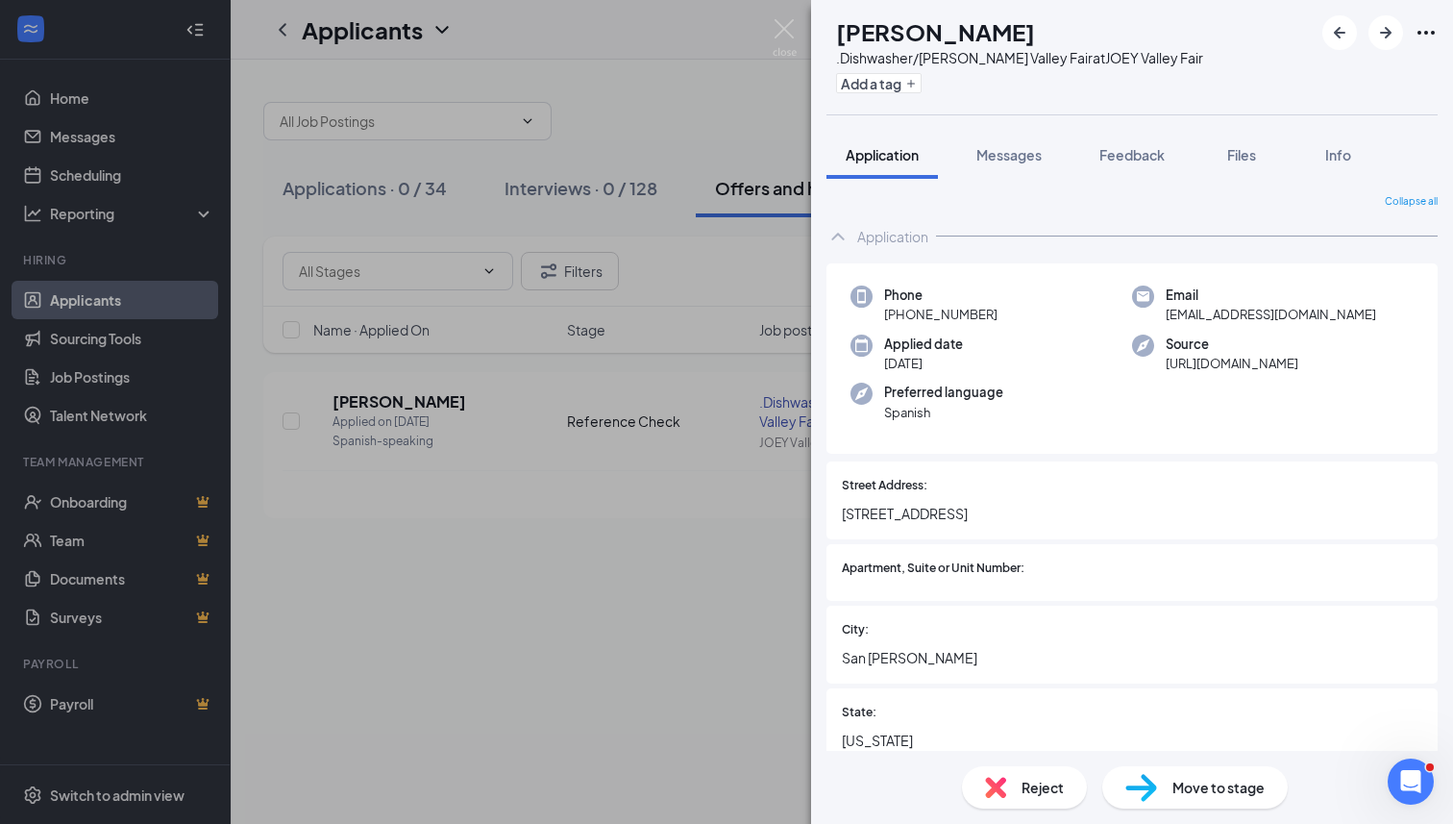
drag, startPoint x: 1001, startPoint y: 317, endPoint x: 902, endPoint y: 318, distance: 98.0
click at [902, 318] on div "Phone [PHONE_NUMBER]" at bounding box center [992, 304] width 282 height 39
copy span "[PHONE_NUMBER]"
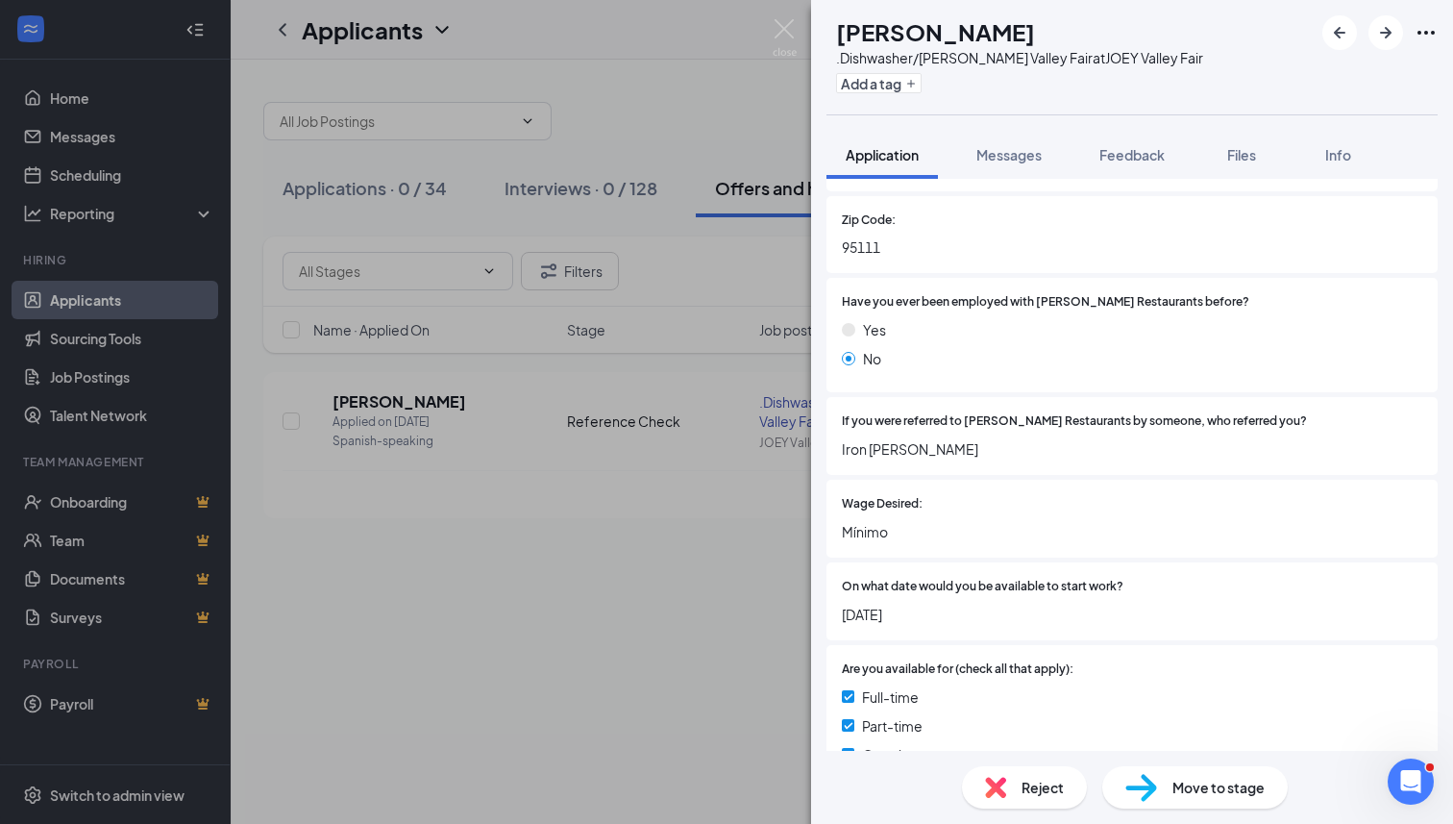
scroll to position [578, 0]
